Goal: Task Accomplishment & Management: Complete application form

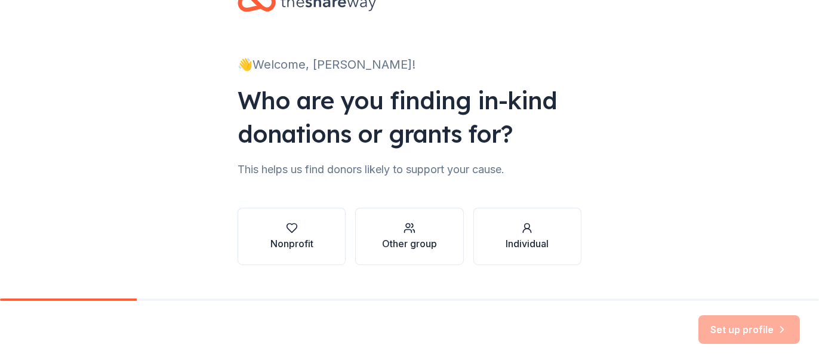
scroll to position [60, 0]
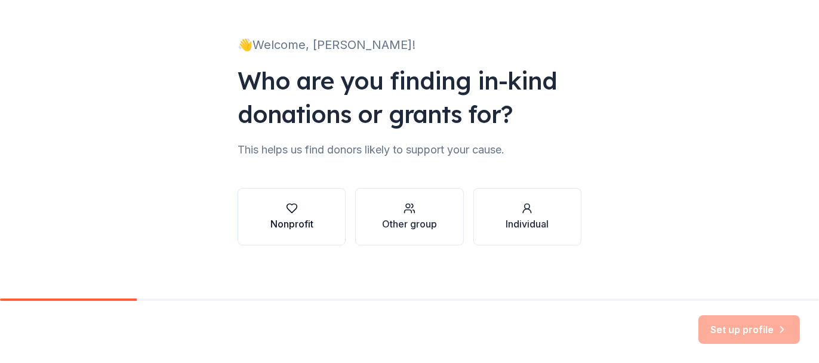
click at [290, 208] on icon "button" at bounding box center [292, 208] width 12 height 12
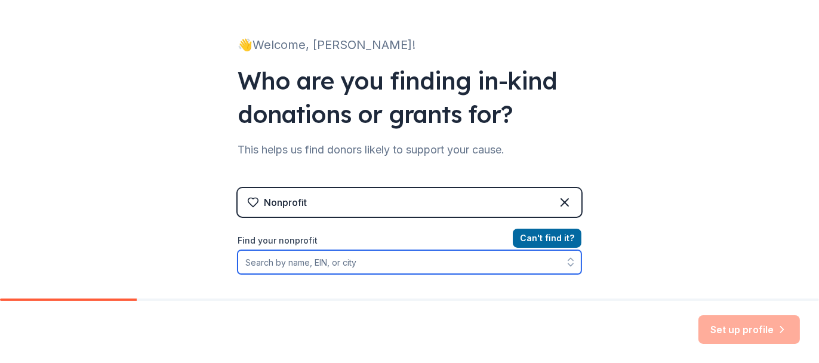
click at [287, 265] on input "Find your nonprofit" at bounding box center [410, 262] width 344 height 24
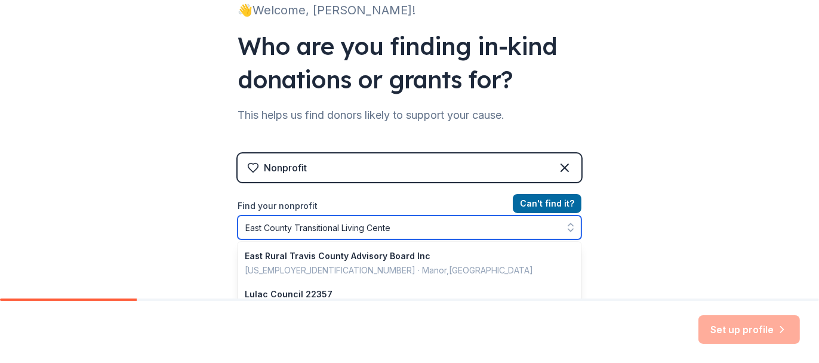
type input "East County Transitional Living Center"
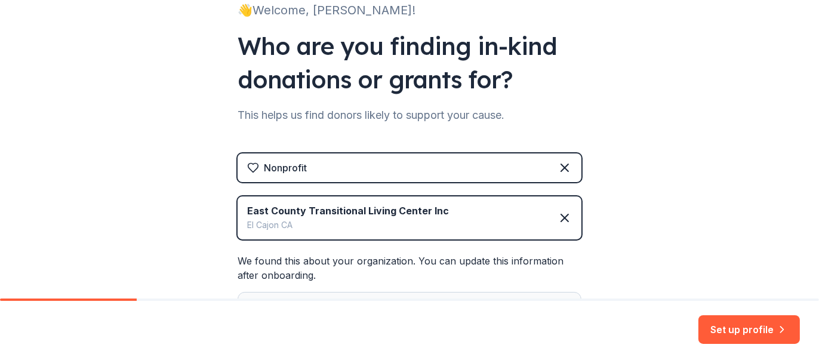
click at [753, 333] on button "Set up profile" at bounding box center [750, 329] width 102 height 29
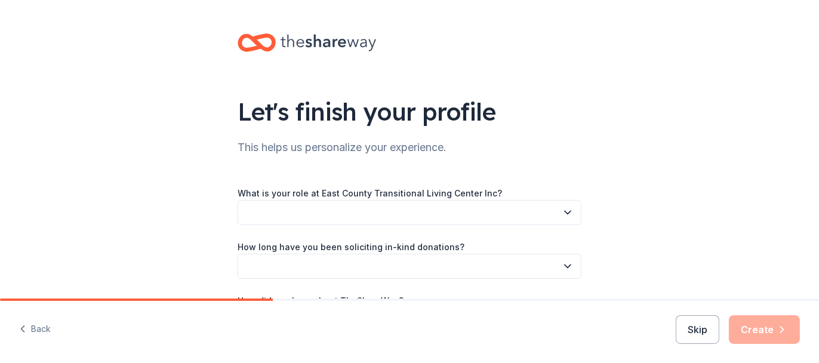
click at [323, 213] on button "button" at bounding box center [410, 212] width 344 height 25
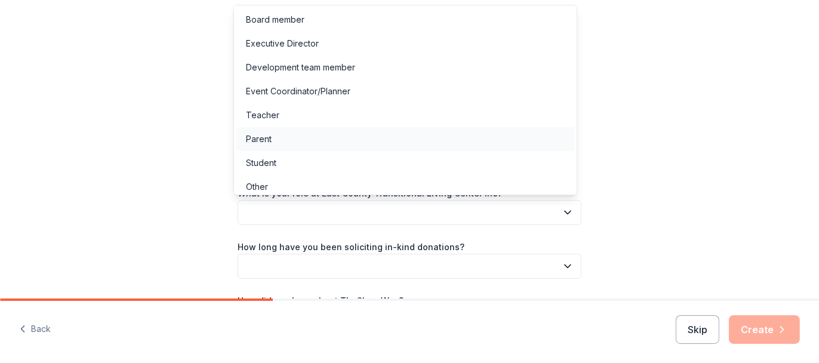
scroll to position [6, 0]
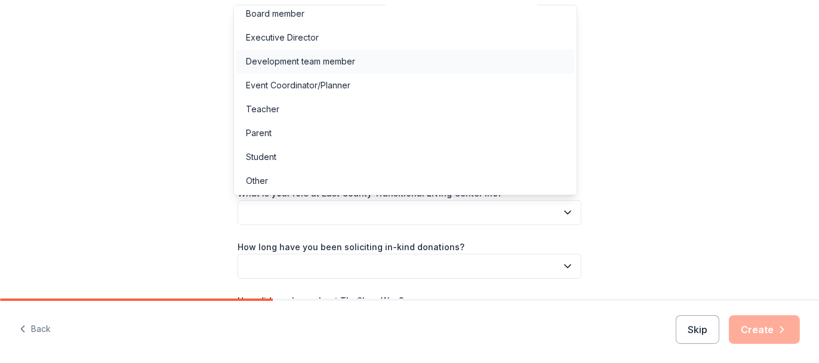
click at [319, 57] on div "Development team member" at bounding box center [300, 61] width 109 height 14
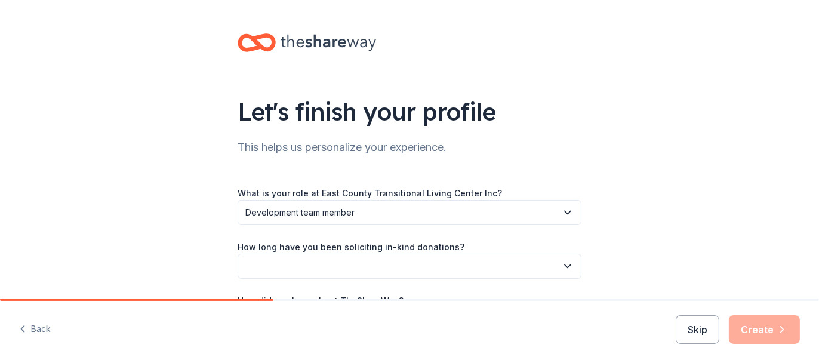
scroll to position [60, 0]
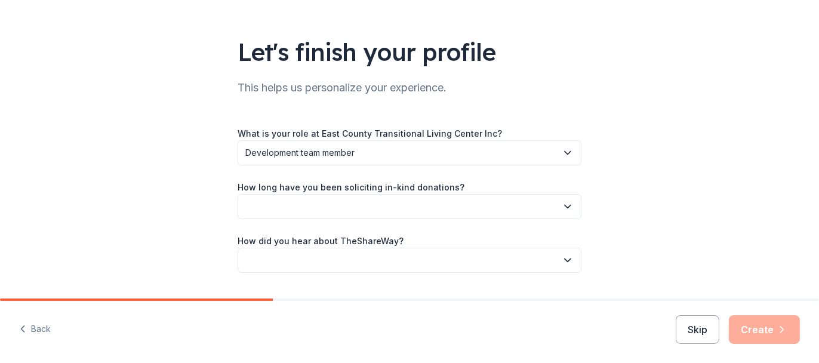
click at [351, 205] on button "button" at bounding box center [410, 206] width 344 height 25
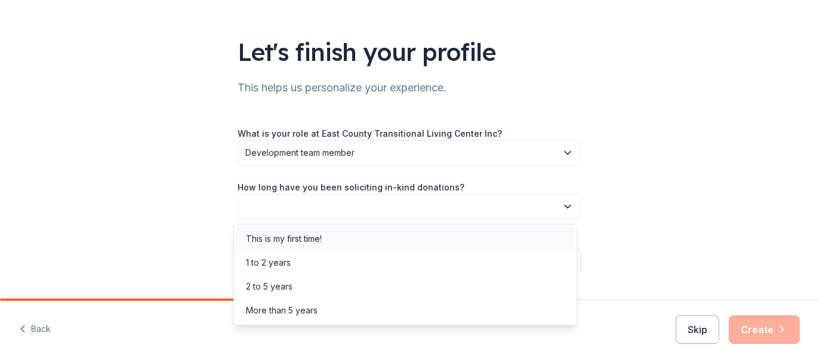
click at [319, 235] on div "This is my first time!" at bounding box center [284, 239] width 76 height 14
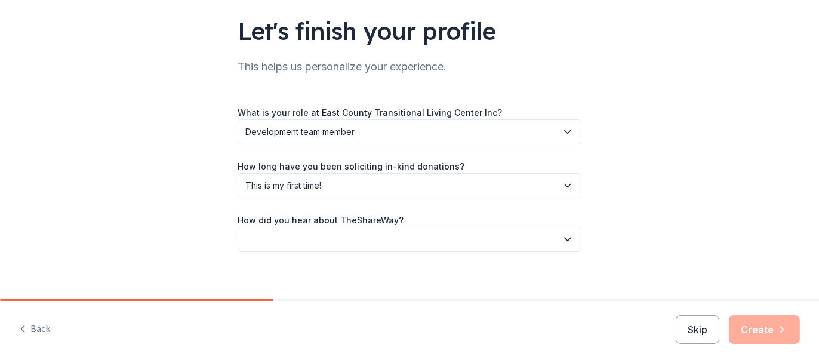
scroll to position [91, 0]
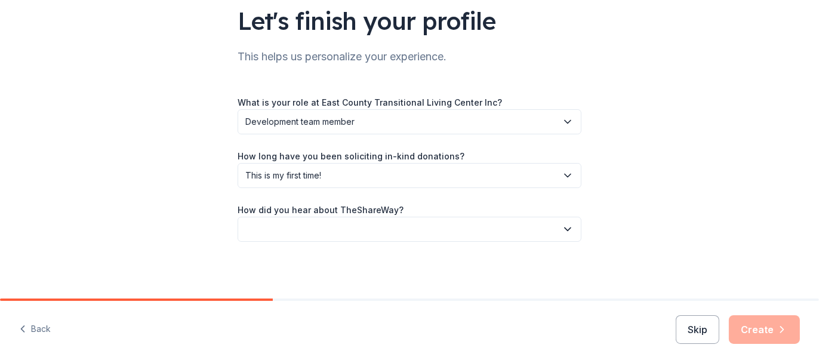
click at [319, 234] on button "button" at bounding box center [410, 229] width 344 height 25
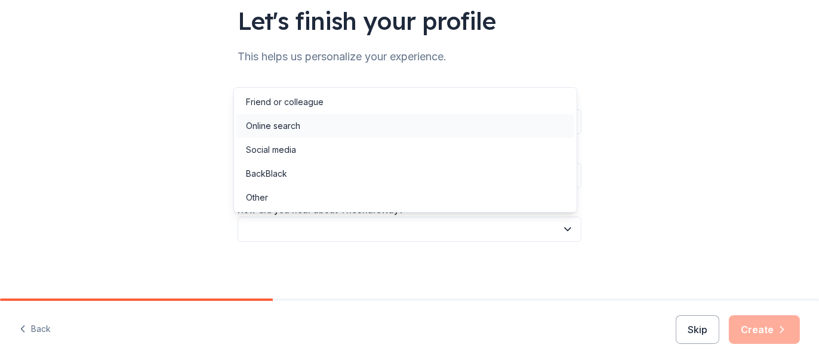
click at [312, 118] on div "Online search" at bounding box center [406, 126] width 338 height 24
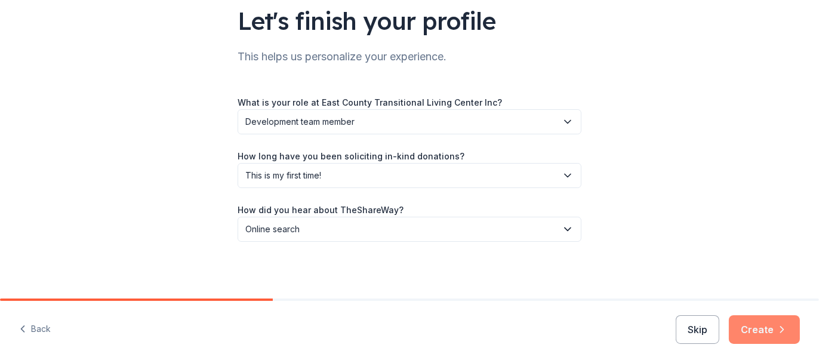
click at [764, 333] on button "Create" at bounding box center [764, 329] width 71 height 29
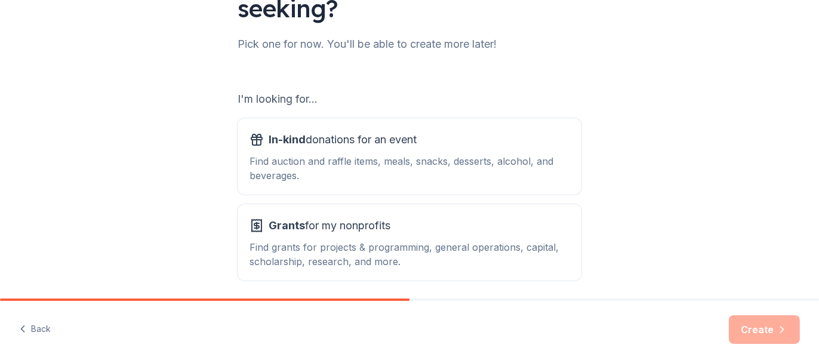
scroll to position [119, 0]
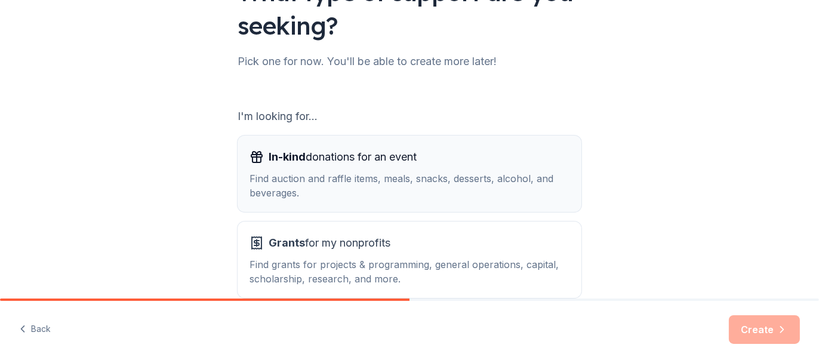
click at [301, 156] on span "In-kind" at bounding box center [287, 157] width 37 height 13
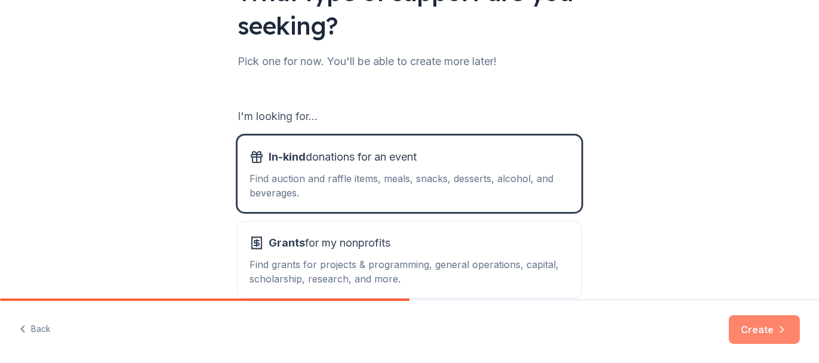
click at [766, 328] on button "Create" at bounding box center [764, 329] width 71 height 29
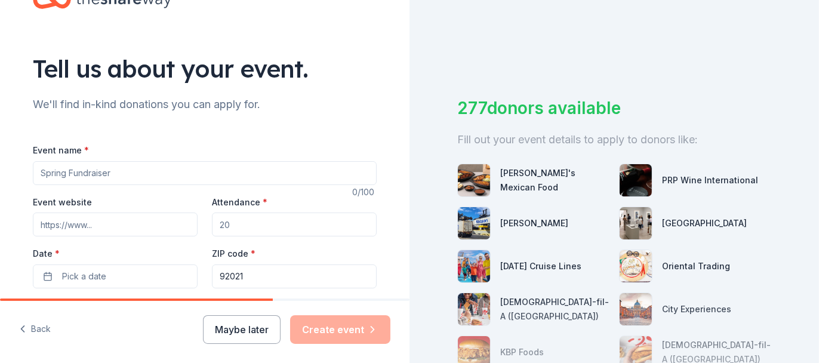
scroll to position [59, 0]
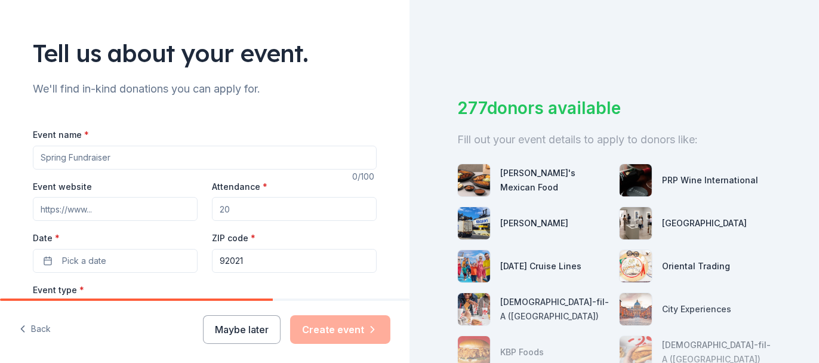
click at [110, 158] on input "Event name *" at bounding box center [205, 158] width 344 height 24
type input "Recovery Happens BBQ Fundraiser"
click at [90, 208] on input "Event website" at bounding box center [115, 209] width 165 height 24
paste input "[URL][DOMAIN_NAME]"
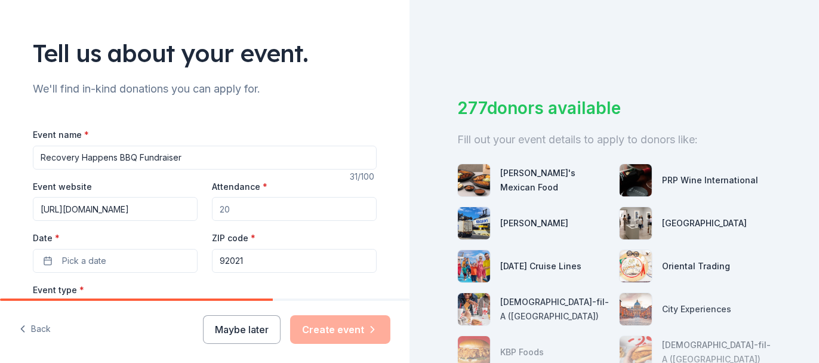
type input "[URL][DOMAIN_NAME]"
drag, startPoint x: 220, startPoint y: 206, endPoint x: 185, endPoint y: 204, distance: 35.9
click at [185, 204] on div "Event website [URL][DOMAIN_NAME] Attendance * Date * Pick a date ZIP code * 920…" at bounding box center [205, 226] width 344 height 94
drag, startPoint x: 220, startPoint y: 208, endPoint x: 212, endPoint y: 209, distance: 7.8
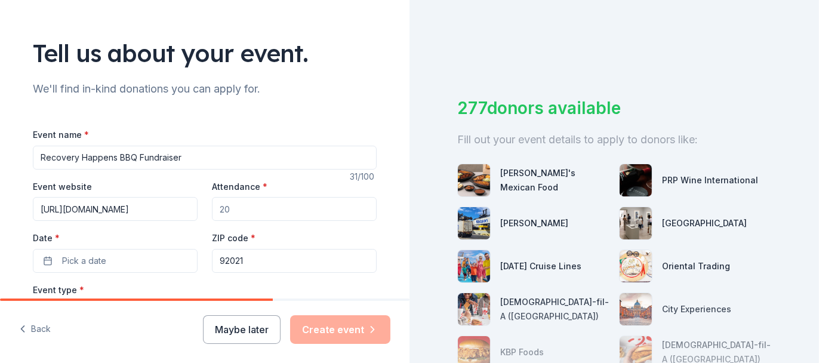
click at [212, 209] on input "Attendance *" at bounding box center [294, 209] width 165 height 24
type input "80"
click at [54, 262] on button "Pick a date" at bounding box center [115, 261] width 165 height 24
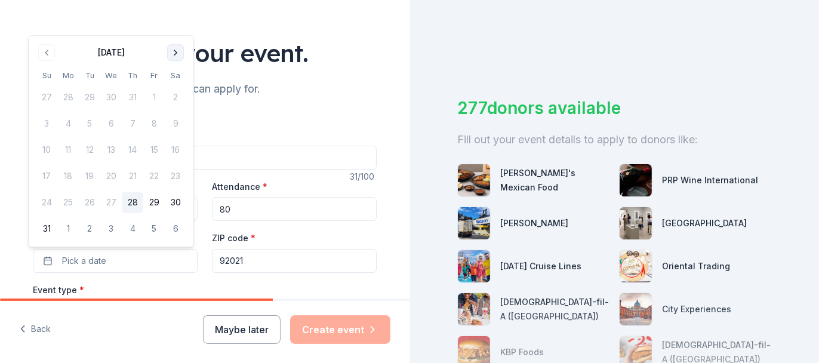
click at [173, 50] on button "Go to next month" at bounding box center [175, 52] width 17 height 17
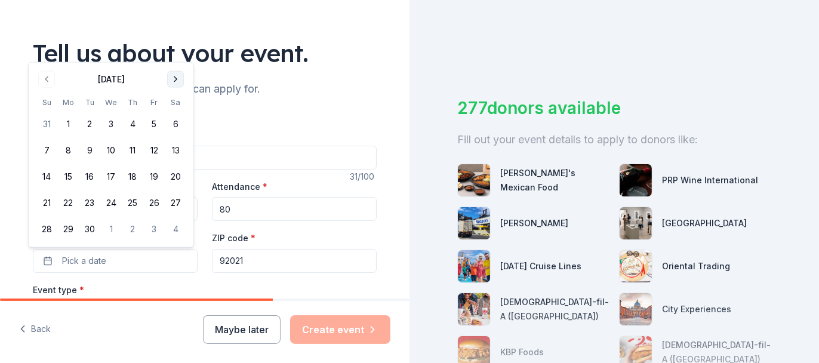
click at [173, 77] on button "Go to next month" at bounding box center [175, 79] width 17 height 17
click at [178, 174] on button "18" at bounding box center [176, 177] width 22 height 22
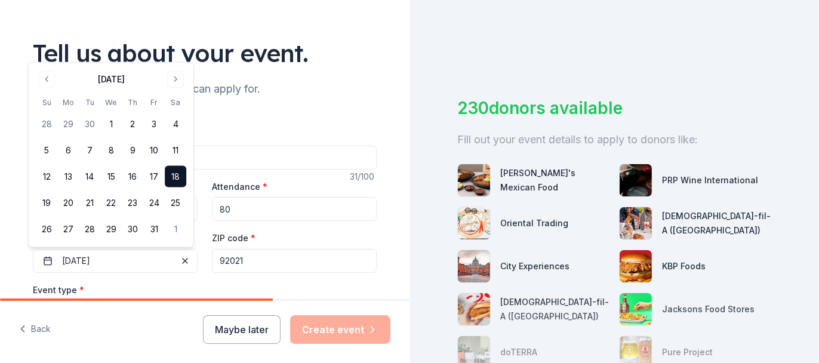
click at [371, 106] on div "Tell us about your event. We'll find in-kind donations you can apply for. Event…" at bounding box center [205, 338] width 382 height 795
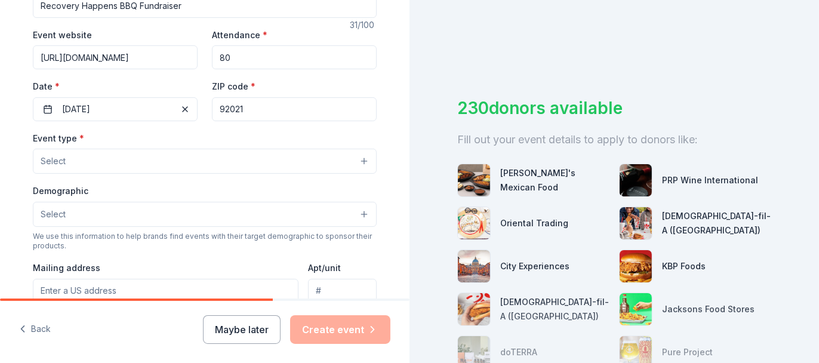
scroll to position [238, 0]
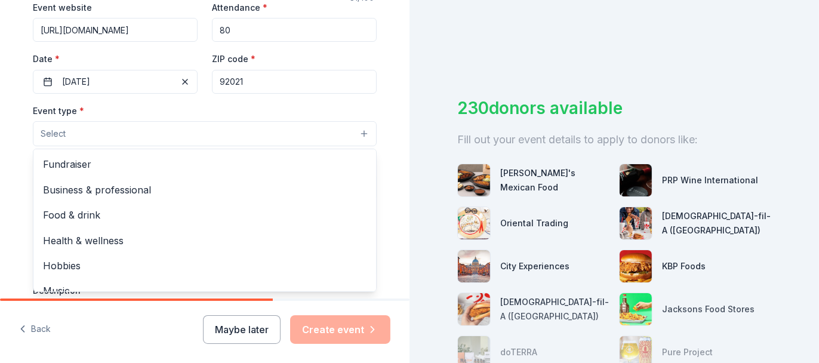
click at [41, 134] on span "Select" at bounding box center [53, 134] width 25 height 14
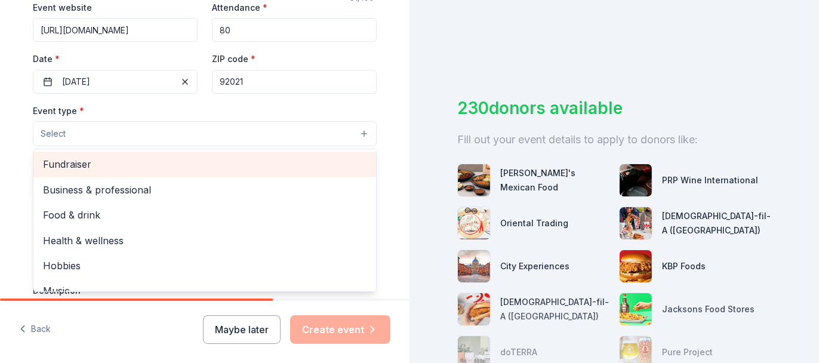
click at [51, 164] on span "Fundraiser" at bounding box center [205, 164] width 324 height 16
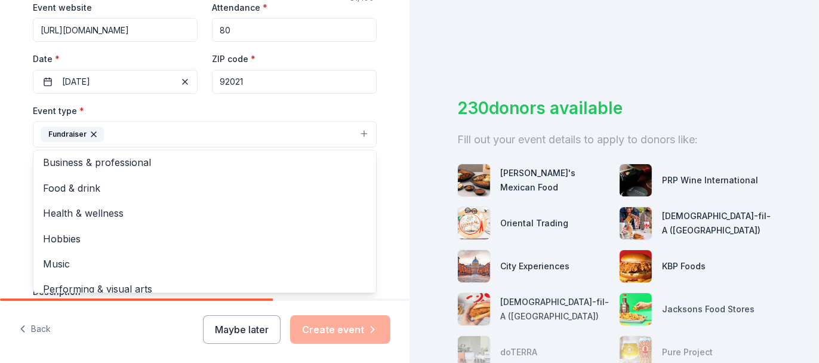
scroll to position [0, 0]
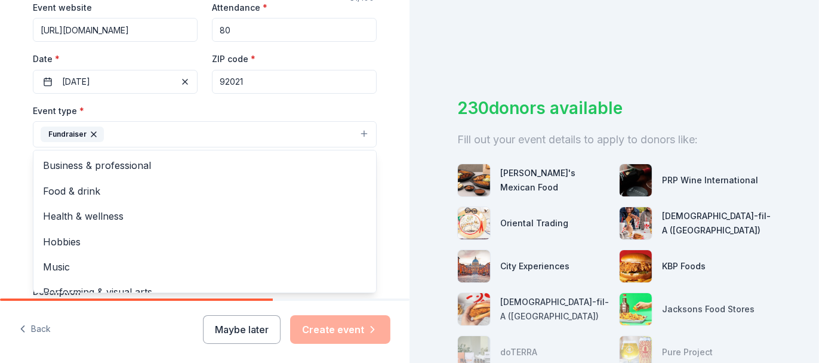
click at [384, 100] on div "Tell us about your event. We'll find in-kind donations you can apply for. Event…" at bounding box center [205, 160] width 382 height 796
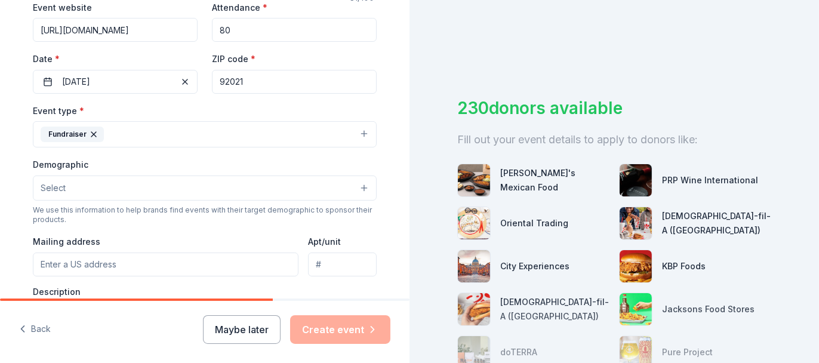
click at [66, 188] on button "Select" at bounding box center [205, 188] width 344 height 25
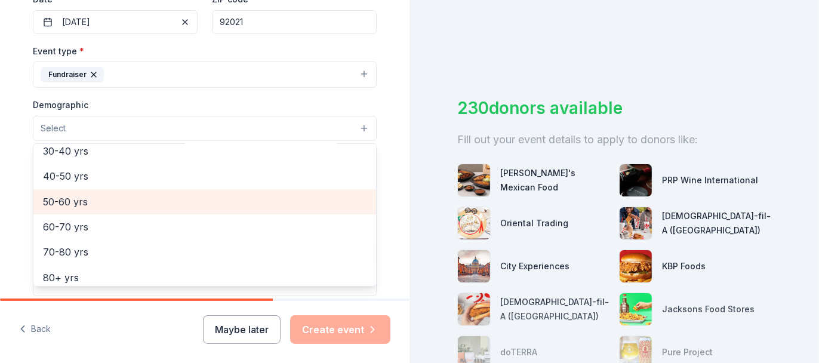
scroll to position [191, 0]
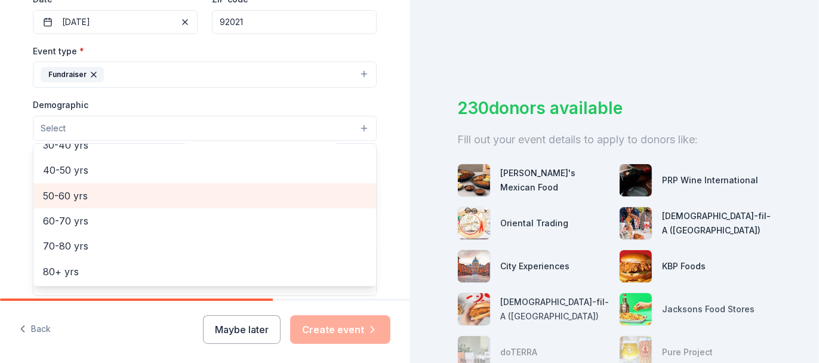
click at [63, 196] on span "50-60 yrs" at bounding box center [205, 196] width 324 height 16
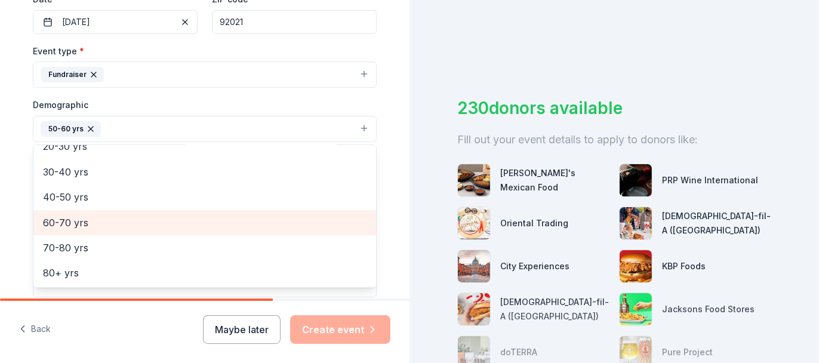
click at [61, 217] on span "60-70 yrs" at bounding box center [205, 223] width 324 height 16
click at [53, 222] on span "40-50 yrs" at bounding box center [205, 222] width 324 height 16
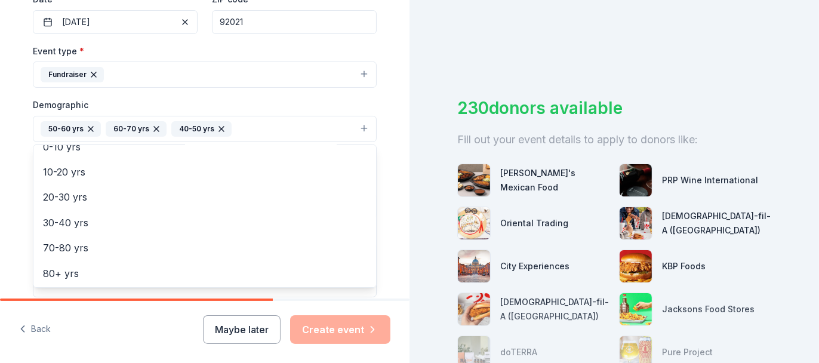
click at [398, 125] on div "Tell us about your event. We'll find in-kind donations you can apply for. Event…" at bounding box center [205, 101] width 410 height 797
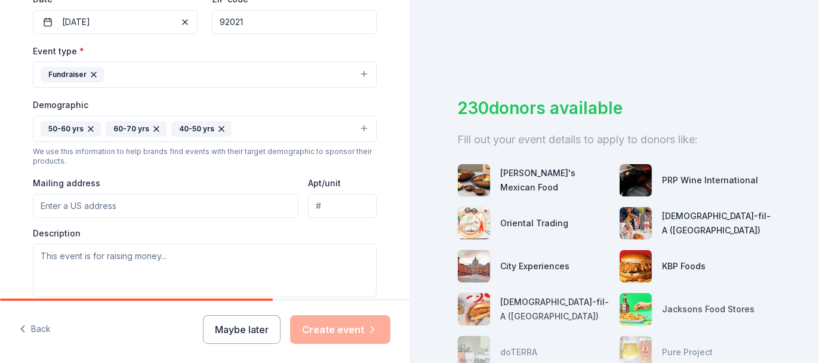
click at [361, 75] on button "Fundraiser" at bounding box center [205, 75] width 344 height 26
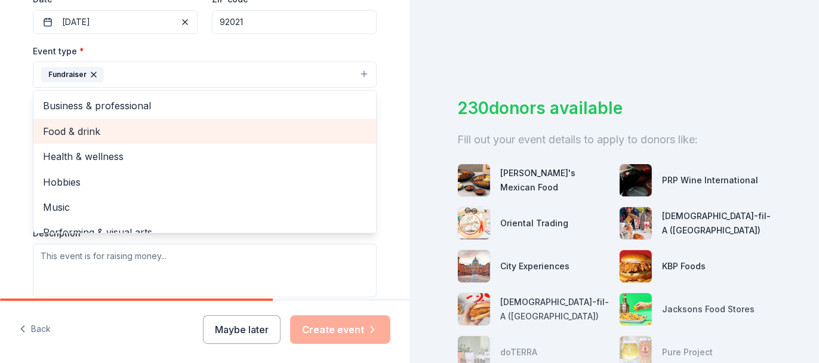
click at [80, 134] on span "Food & drink" at bounding box center [205, 132] width 324 height 16
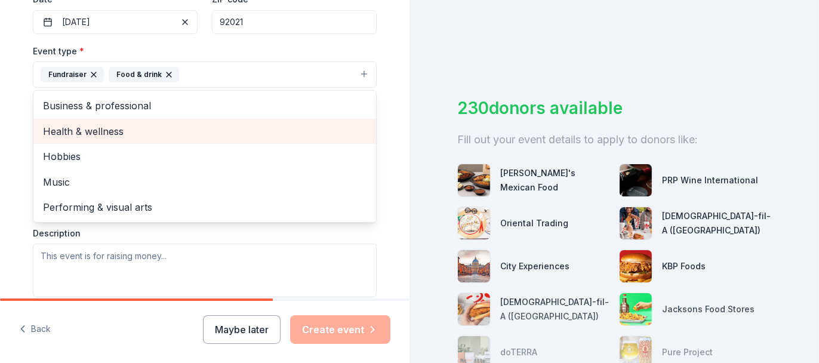
click at [109, 127] on span "Health & wellness" at bounding box center [205, 132] width 324 height 16
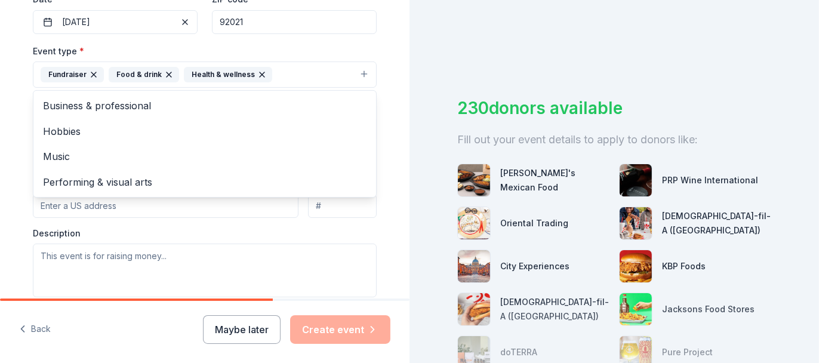
click at [397, 76] on div "Tell us about your event. We'll find in-kind donations you can apply for. Event…" at bounding box center [205, 101] width 410 height 797
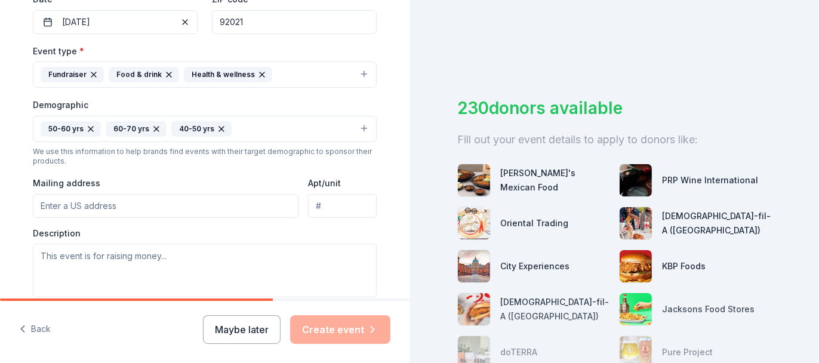
scroll to position [357, 0]
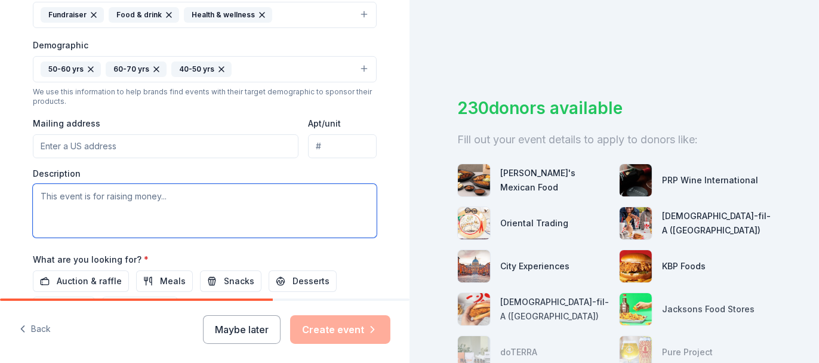
click at [99, 199] on textarea at bounding box center [205, 211] width 344 height 54
paste textarea "An evening of BBQ, inspiring testimonies, entertainment, and opportunity drawin…"
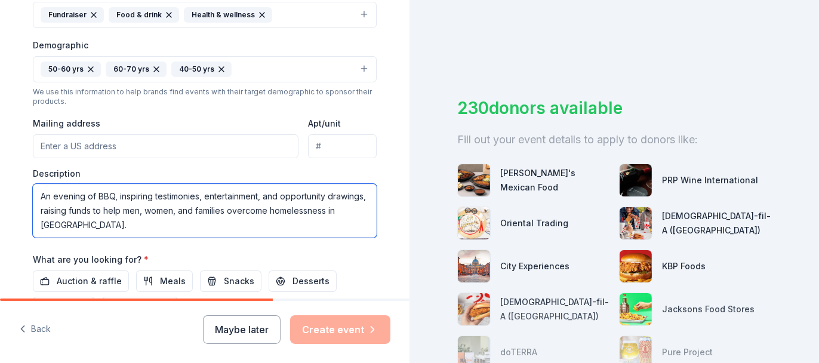
click at [36, 208] on textarea "An evening of BBQ, inspiring testimonies, entertainment, and opportunity drawin…" at bounding box center [205, 211] width 344 height 54
click at [176, 228] on textarea "An evening of BBQ, inspiring testimonies, entertainment, and opportunity drawin…" at bounding box center [205, 211] width 344 height 54
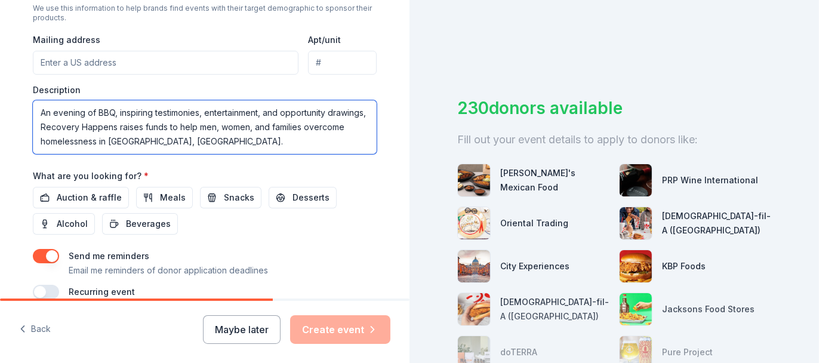
scroll to position [477, 0]
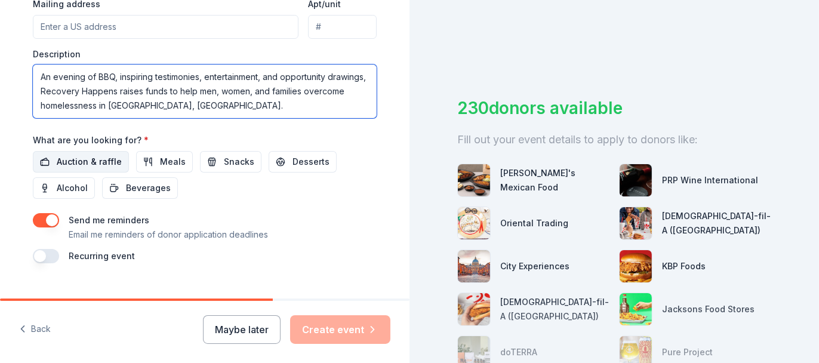
type textarea "An evening of BBQ, inspiring testimonies, entertainment, and opportunity drawin…"
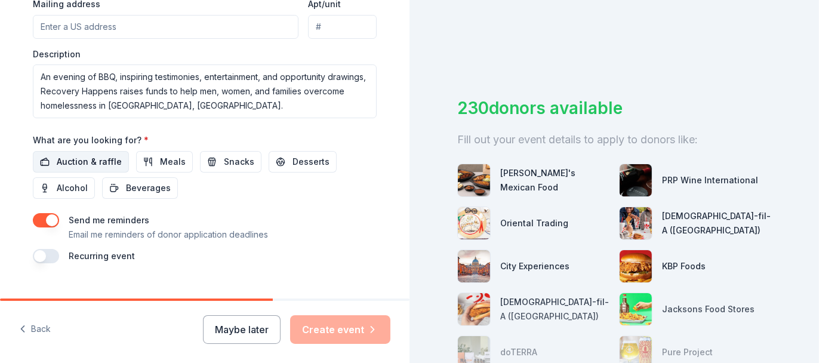
click at [83, 156] on span "Auction & raffle" at bounding box center [89, 162] width 65 height 14
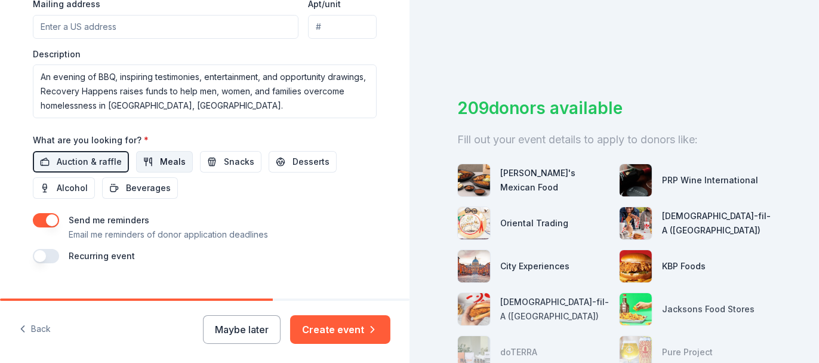
click at [163, 153] on button "Meals" at bounding box center [164, 162] width 57 height 22
click at [303, 164] on span "Desserts" at bounding box center [311, 162] width 37 height 14
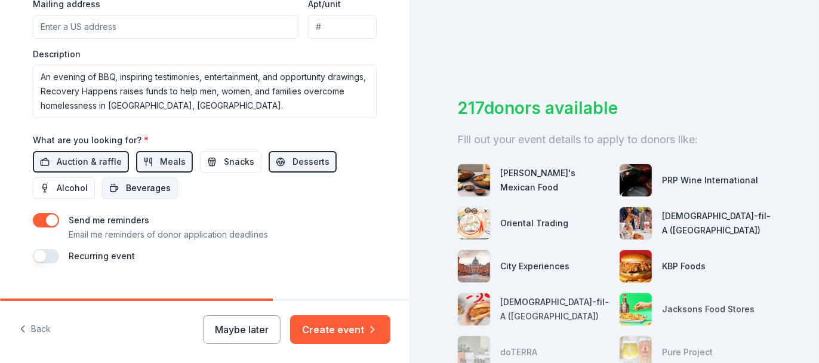
click at [126, 186] on span "Beverages" at bounding box center [148, 188] width 45 height 14
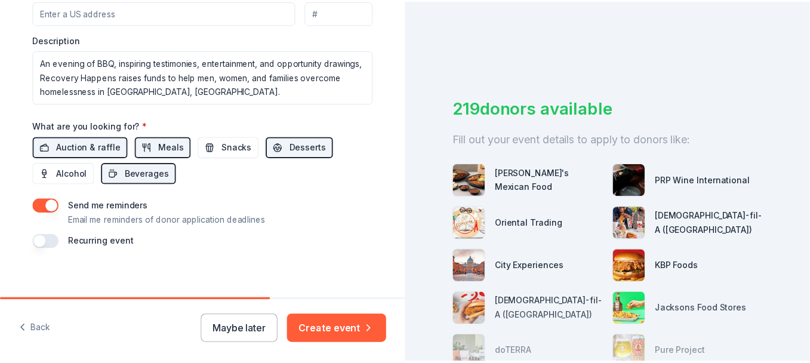
scroll to position [499, 0]
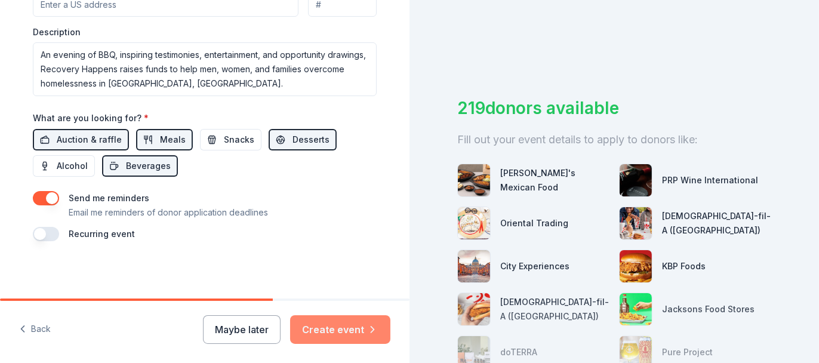
click at [347, 331] on button "Create event" at bounding box center [340, 329] width 100 height 29
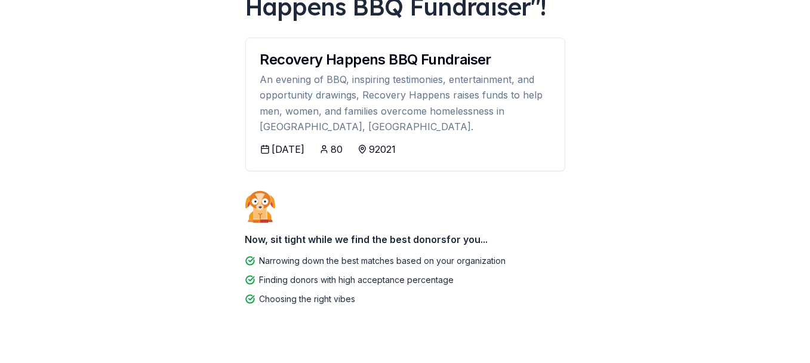
scroll to position [140, 0]
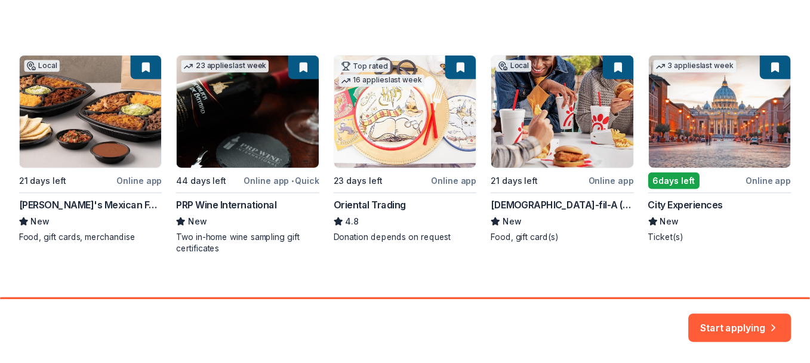
scroll to position [203, 0]
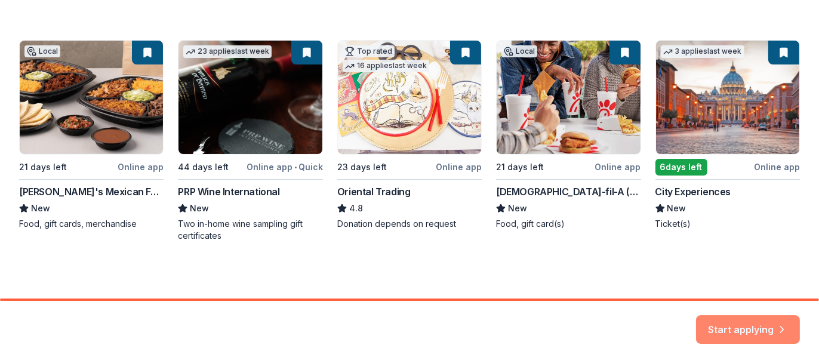
click at [742, 325] on button "Start applying" at bounding box center [748, 322] width 104 height 29
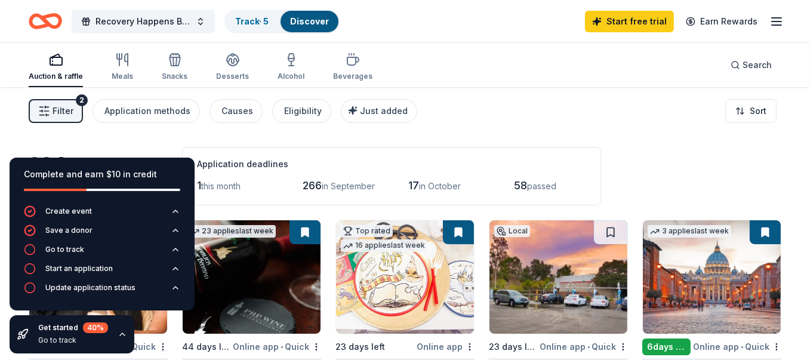
click at [588, 128] on div "Filter 2 Application methods Causes Eligibility Just added Sort" at bounding box center [405, 111] width 810 height 48
